Goal: Task Accomplishment & Management: Use online tool/utility

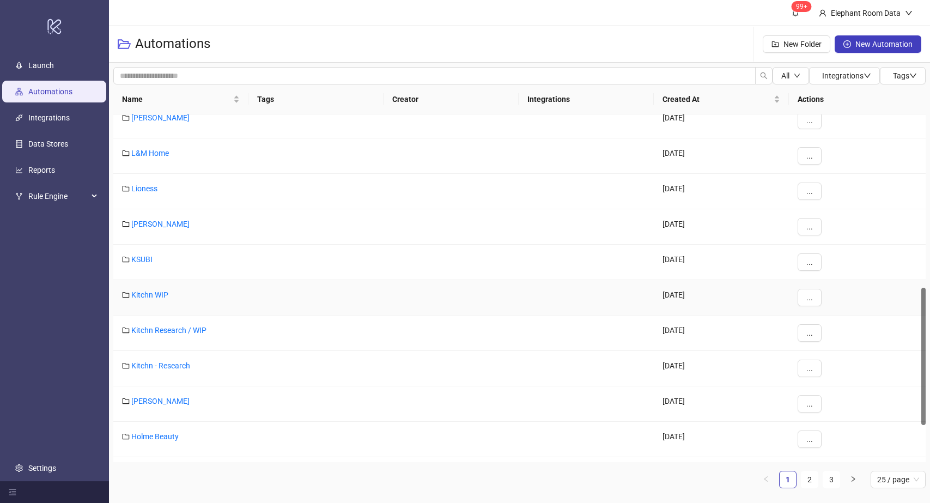
scroll to position [517, 0]
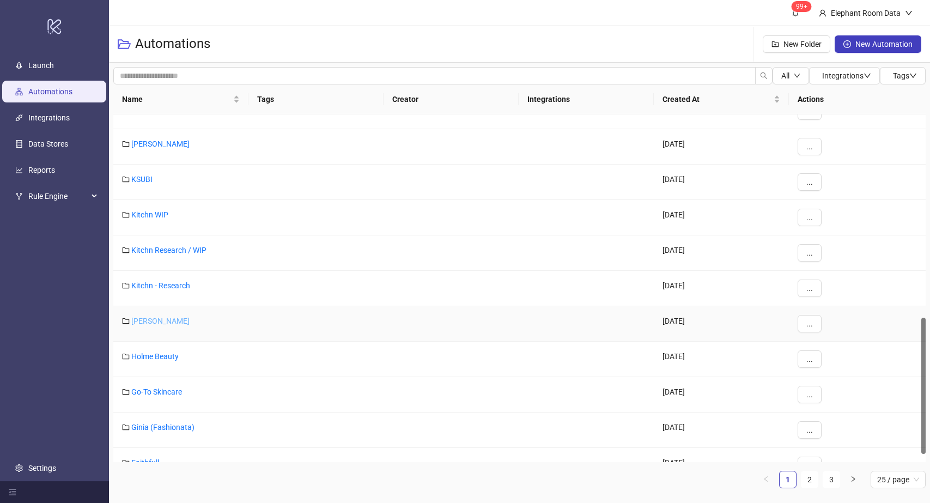
click at [150, 323] on link "[PERSON_NAME]" at bounding box center [160, 321] width 58 height 9
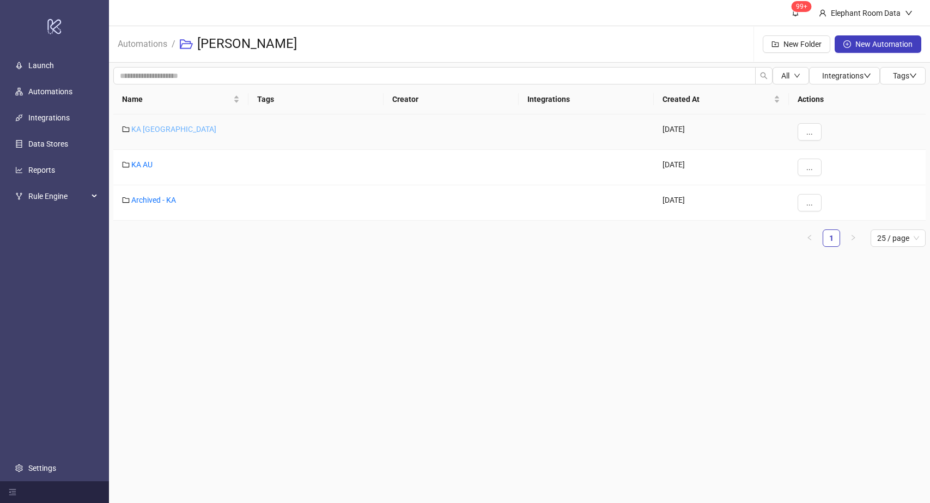
click at [144, 132] on link "KA [GEOGRAPHIC_DATA]" at bounding box center [173, 129] width 85 height 9
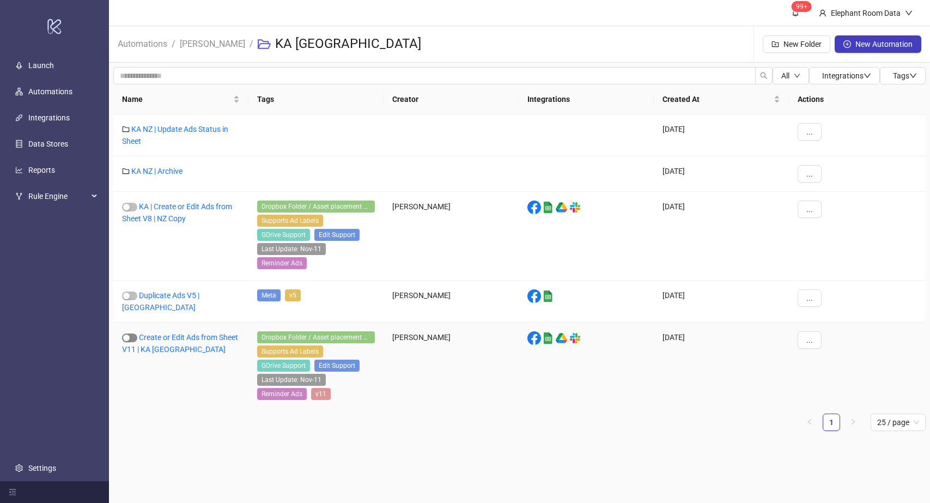
click at [128, 333] on span "button" at bounding box center [129, 337] width 15 height 9
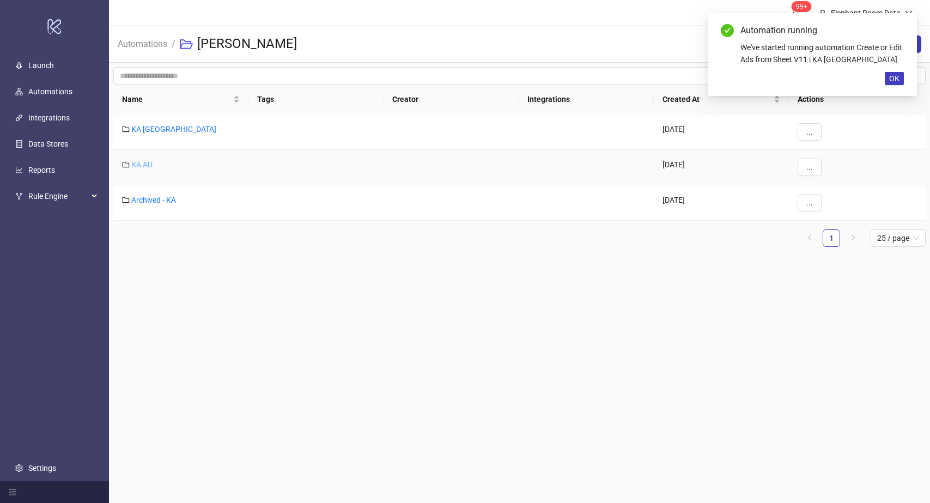
click at [138, 160] on link "KA AU" at bounding box center [141, 164] width 21 height 9
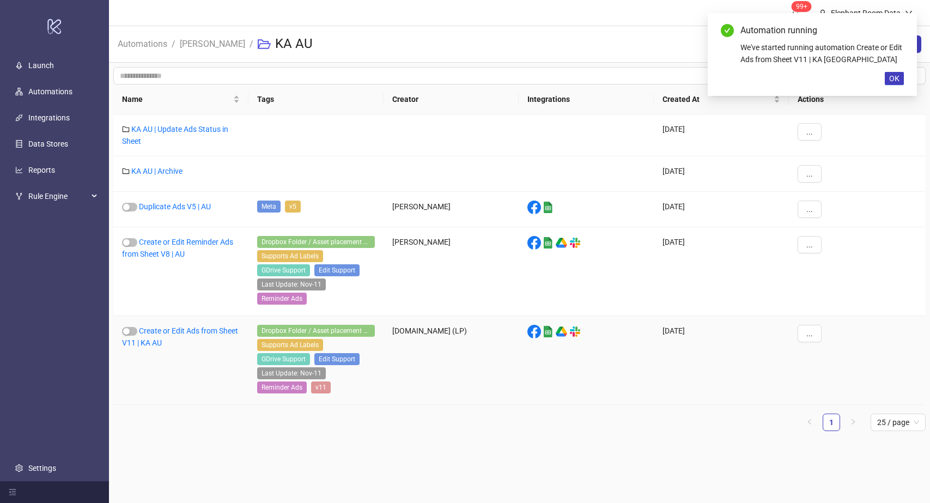
click at [138, 331] on div "Create or Edit Ads from Sheet V11 | KA AU" at bounding box center [180, 360] width 135 height 89
click at [123, 344] on link "Create or Edit Ads from Sheet V11 | KA AU" at bounding box center [180, 336] width 116 height 21
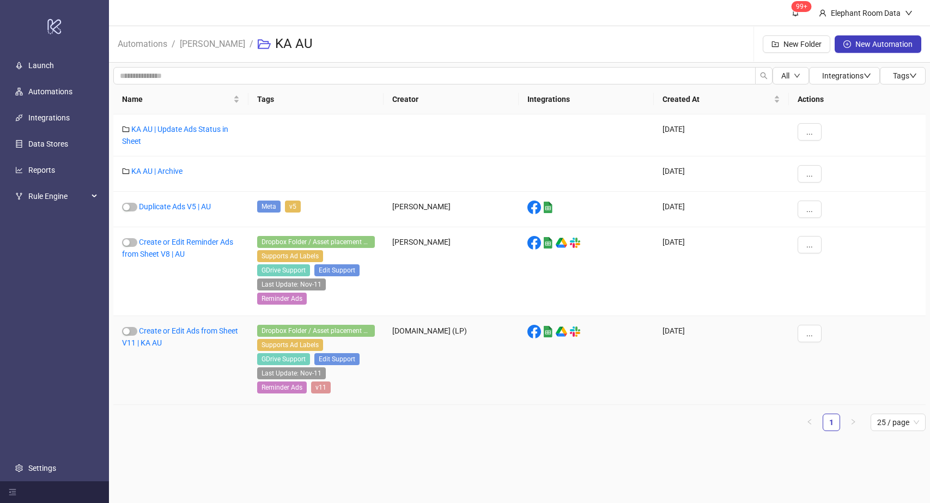
click at [137, 332] on div "Create or Edit Ads from Sheet V11 | KA AU" at bounding box center [180, 360] width 135 height 89
click at [132, 332] on span "button" at bounding box center [129, 331] width 15 height 9
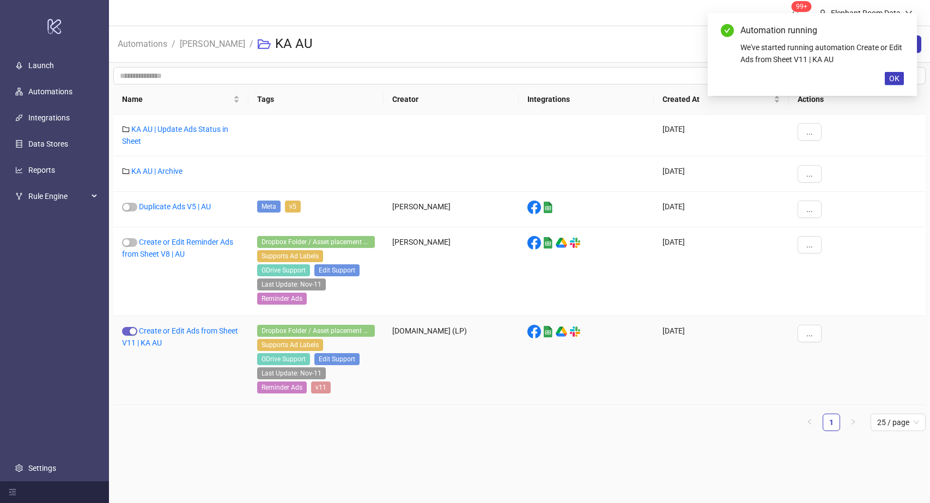
click at [133, 332] on div "button" at bounding box center [133, 331] width 7 height 7
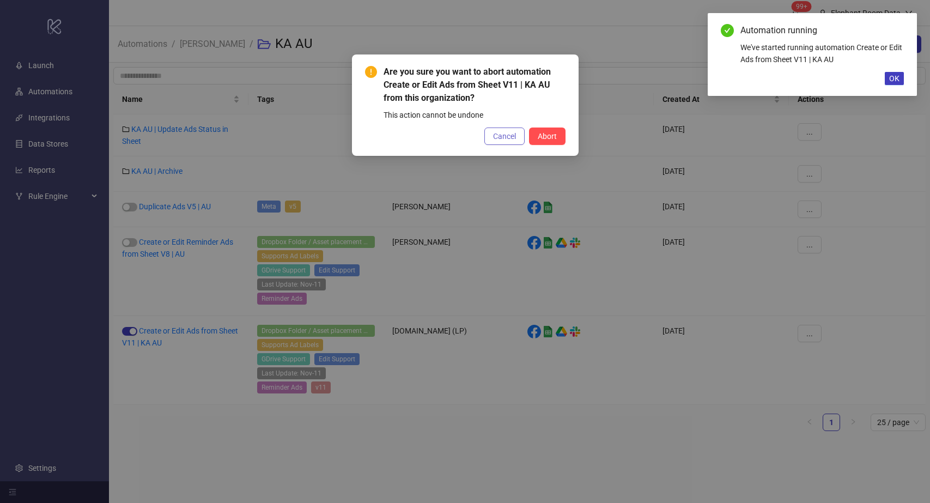
click at [495, 141] on button "Cancel" at bounding box center [504, 136] width 40 height 17
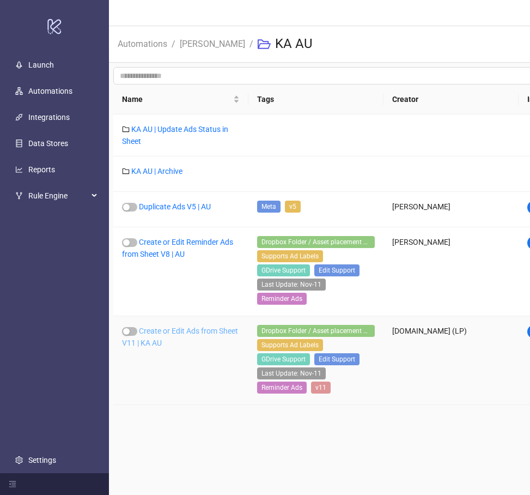
click at [157, 335] on link "Create or Edit Ads from Sheet V11 | KA AU" at bounding box center [180, 336] width 116 height 21
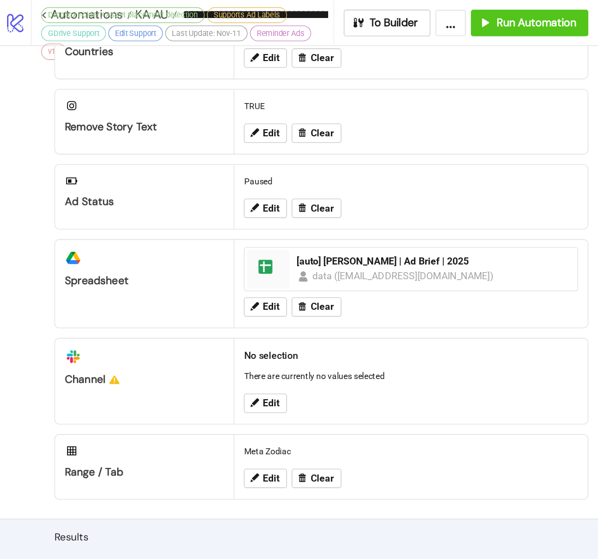
scroll to position [462, 0]
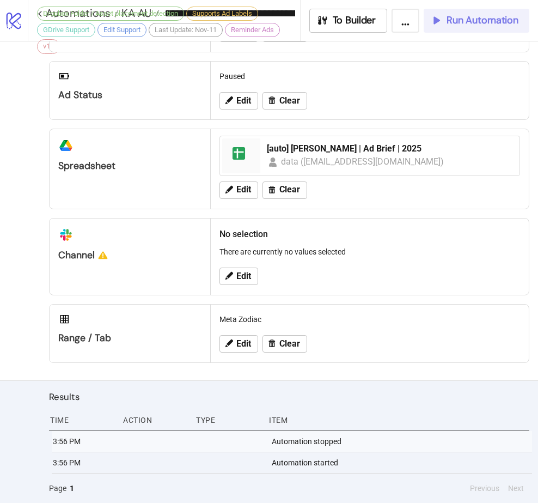
click at [456, 21] on span "Run Automation" at bounding box center [483, 20] width 72 height 13
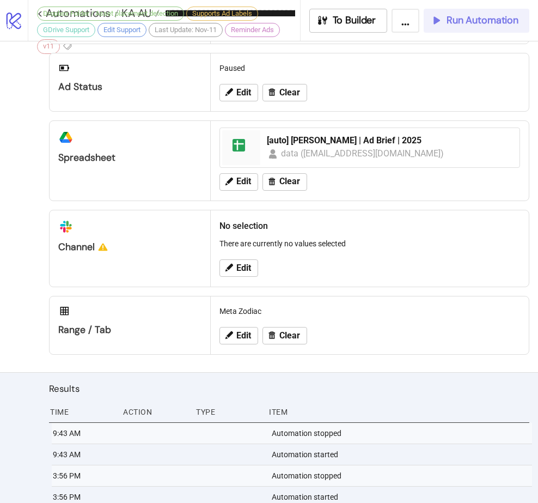
click at [484, 27] on button "Run Automation" at bounding box center [477, 21] width 106 height 24
click at [439, 23] on icon "button" at bounding box center [436, 20] width 12 height 12
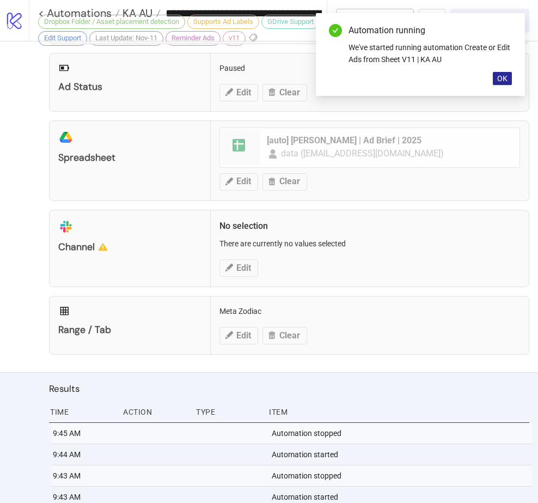
click at [509, 82] on button "OK" at bounding box center [502, 78] width 19 height 13
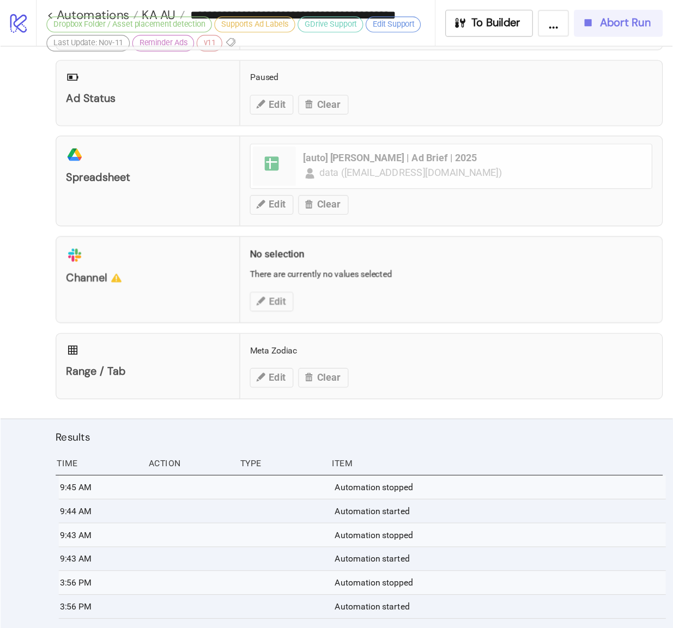
scroll to position [427, 0]
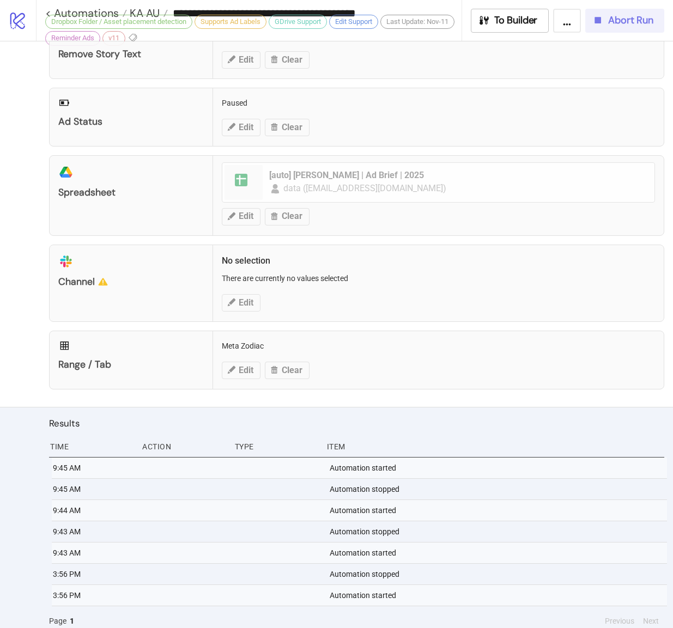
click at [36, 331] on div "Configuration Ad Account [PERSON_NAME] AU [PERSON_NAME] Edit Clear Adset Automa…" at bounding box center [336, 11] width 673 height 792
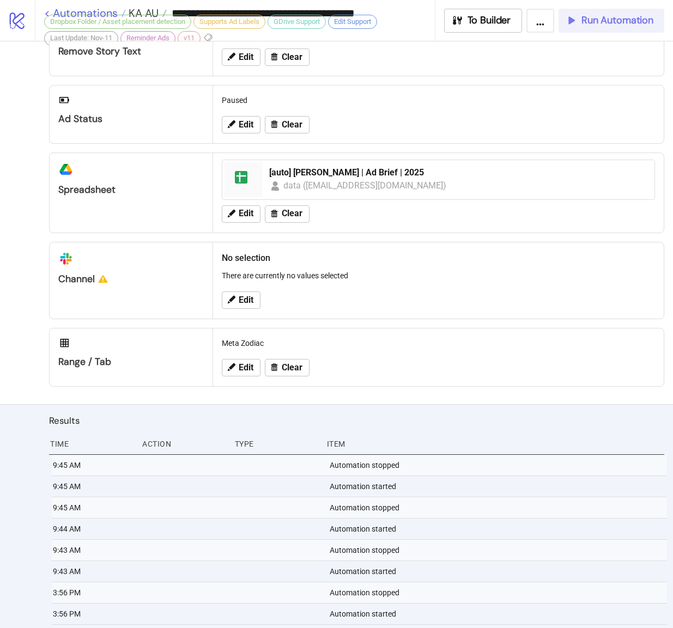
click at [50, 11] on link "< Automations" at bounding box center [85, 13] width 82 height 11
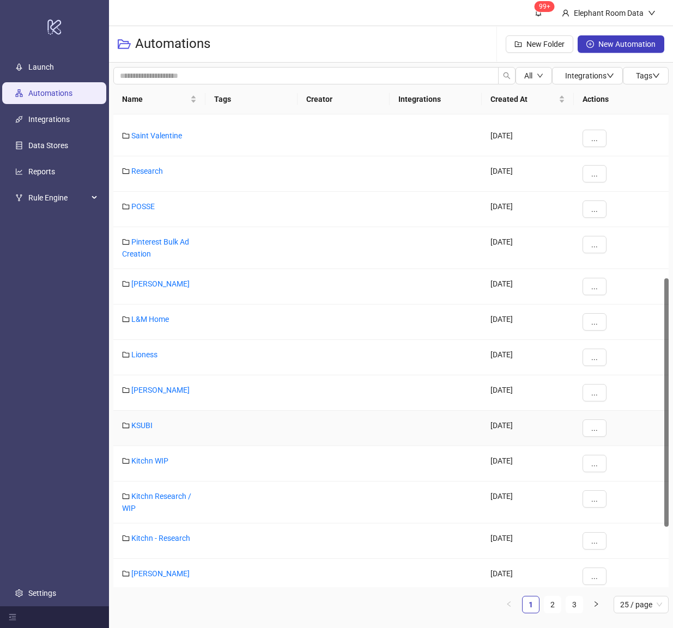
scroll to position [349, 0]
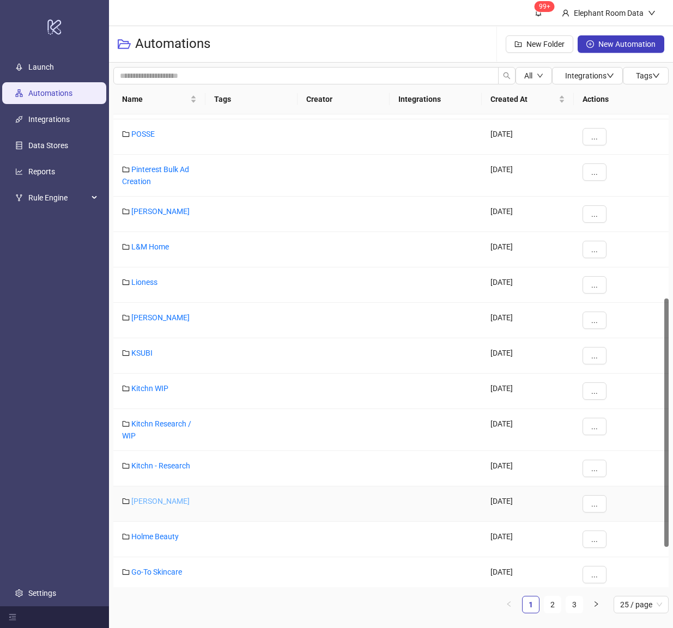
click at [154, 502] on link "[PERSON_NAME]" at bounding box center [160, 501] width 58 height 9
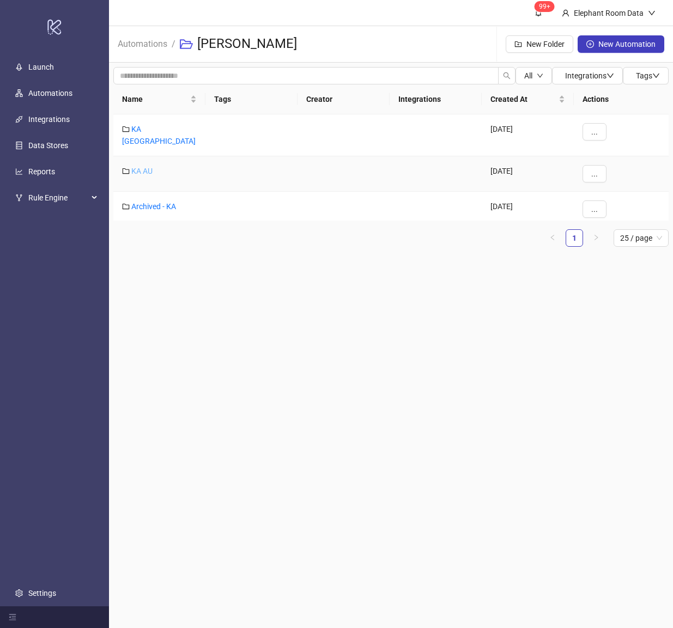
click at [142, 167] on link "KA AU" at bounding box center [141, 171] width 21 height 9
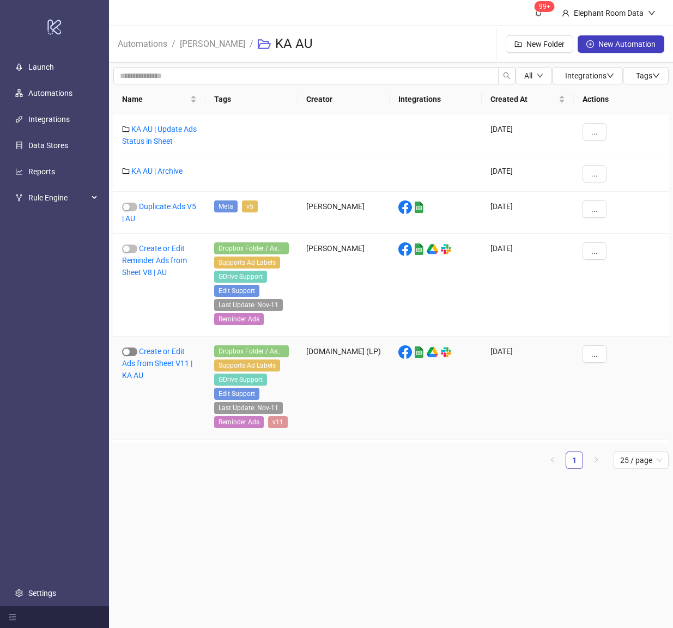
click at [133, 355] on span "button" at bounding box center [129, 352] width 15 height 9
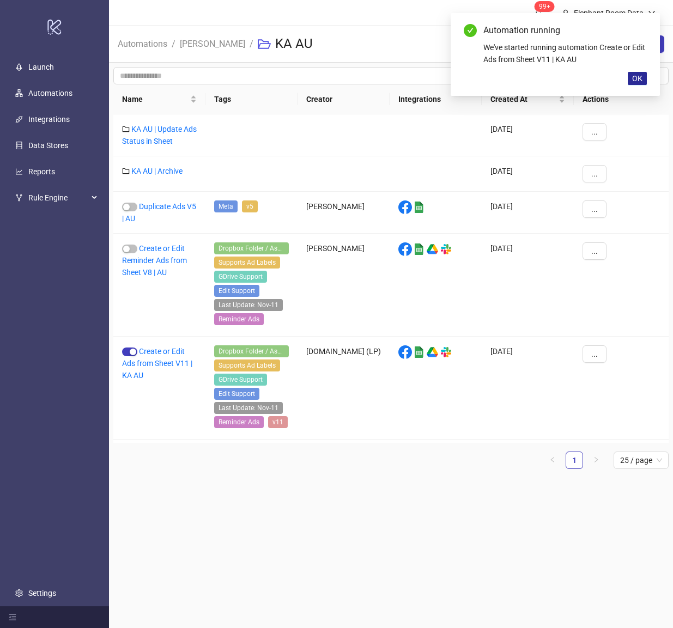
click at [628, 80] on button "OK" at bounding box center [637, 78] width 19 height 13
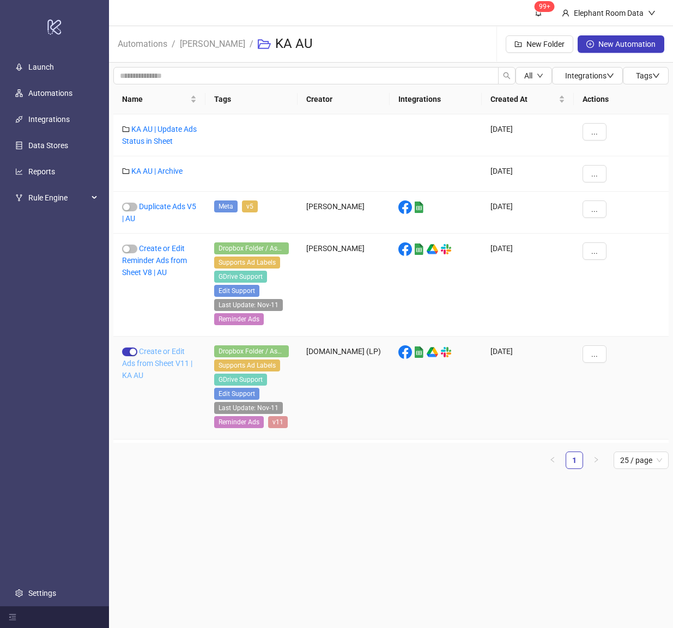
click at [160, 365] on link "Create or Edit Ads from Sheet V11 | KA AU" at bounding box center [157, 363] width 70 height 33
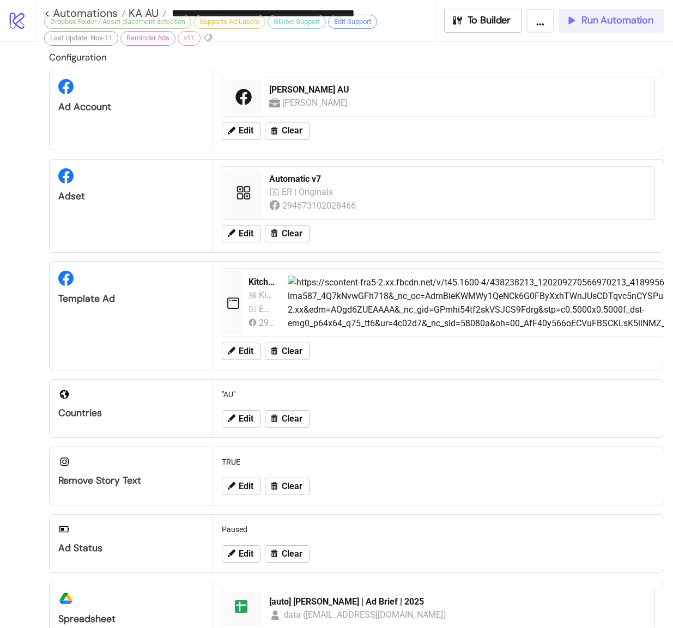
drag, startPoint x: 617, startPoint y: 19, endPoint x: 606, endPoint y: 21, distance: 11.6
click at [617, 19] on span "Run Automation" at bounding box center [617, 20] width 72 height 13
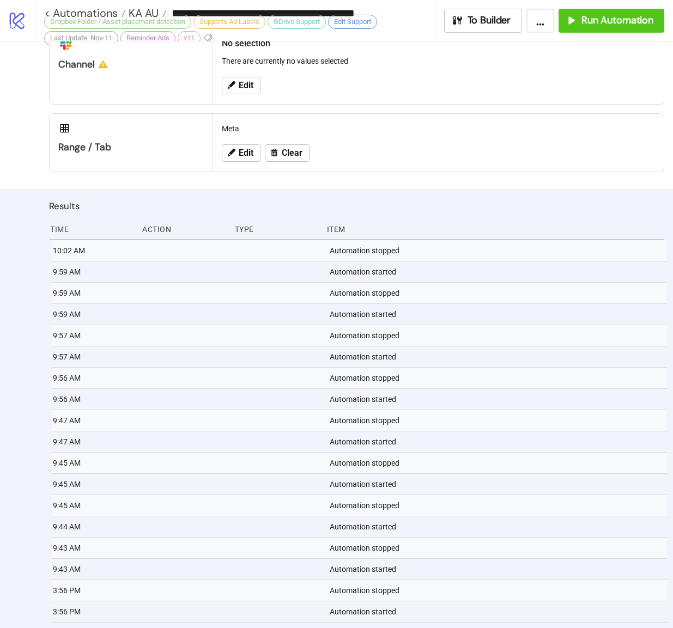
scroll to position [683, 0]
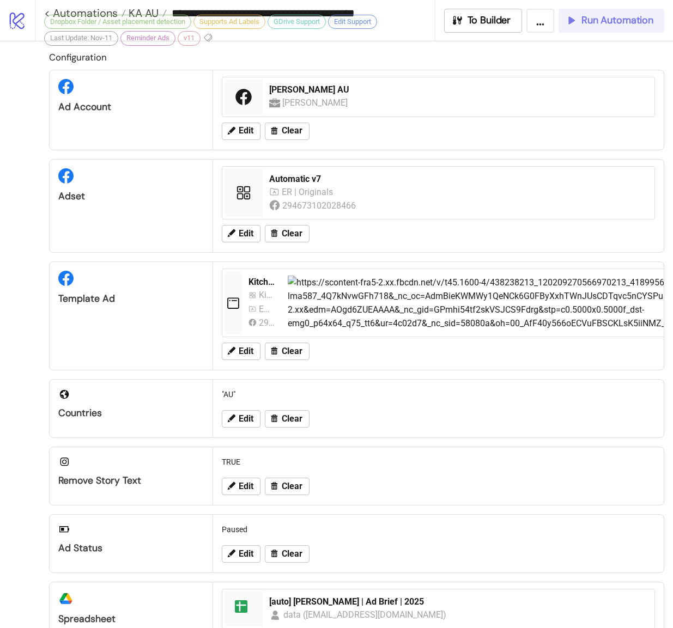
click at [574, 23] on icon "button" at bounding box center [571, 20] width 12 height 12
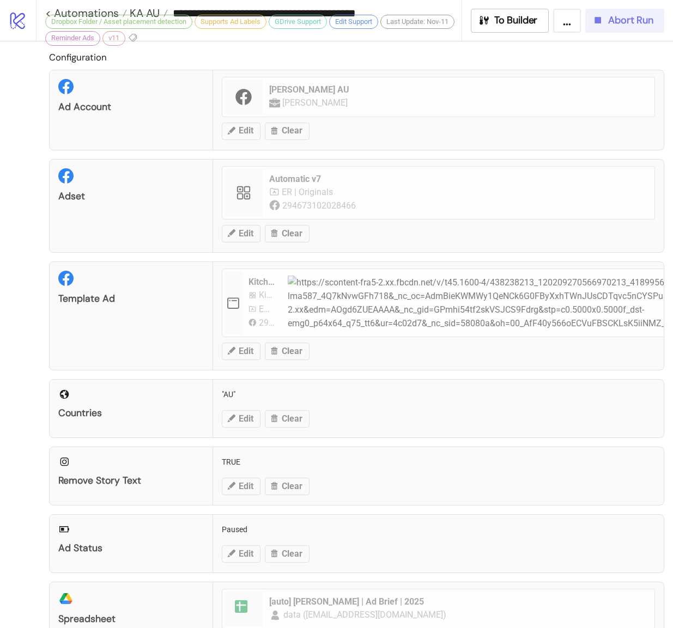
scroll to position [341, 0]
